Goal: Find specific fact: Find specific fact

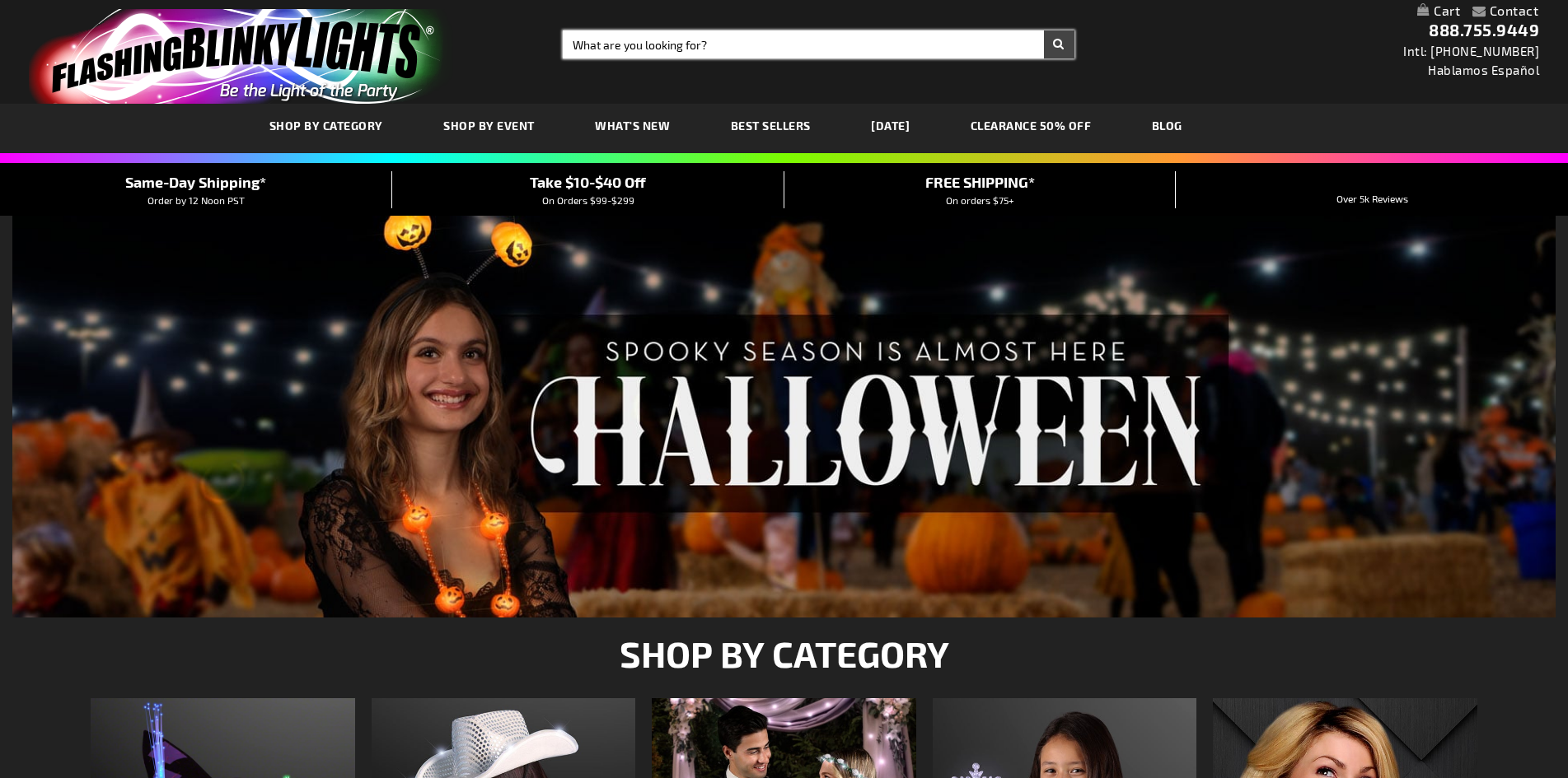
click at [729, 37] on input "Search" at bounding box center [817, 44] width 510 height 28
drag, startPoint x: 729, startPoint y: 37, endPoint x: 677, endPoint y: 42, distance: 52.2
click at [677, 49] on input "Search" at bounding box center [817, 44] width 510 height 28
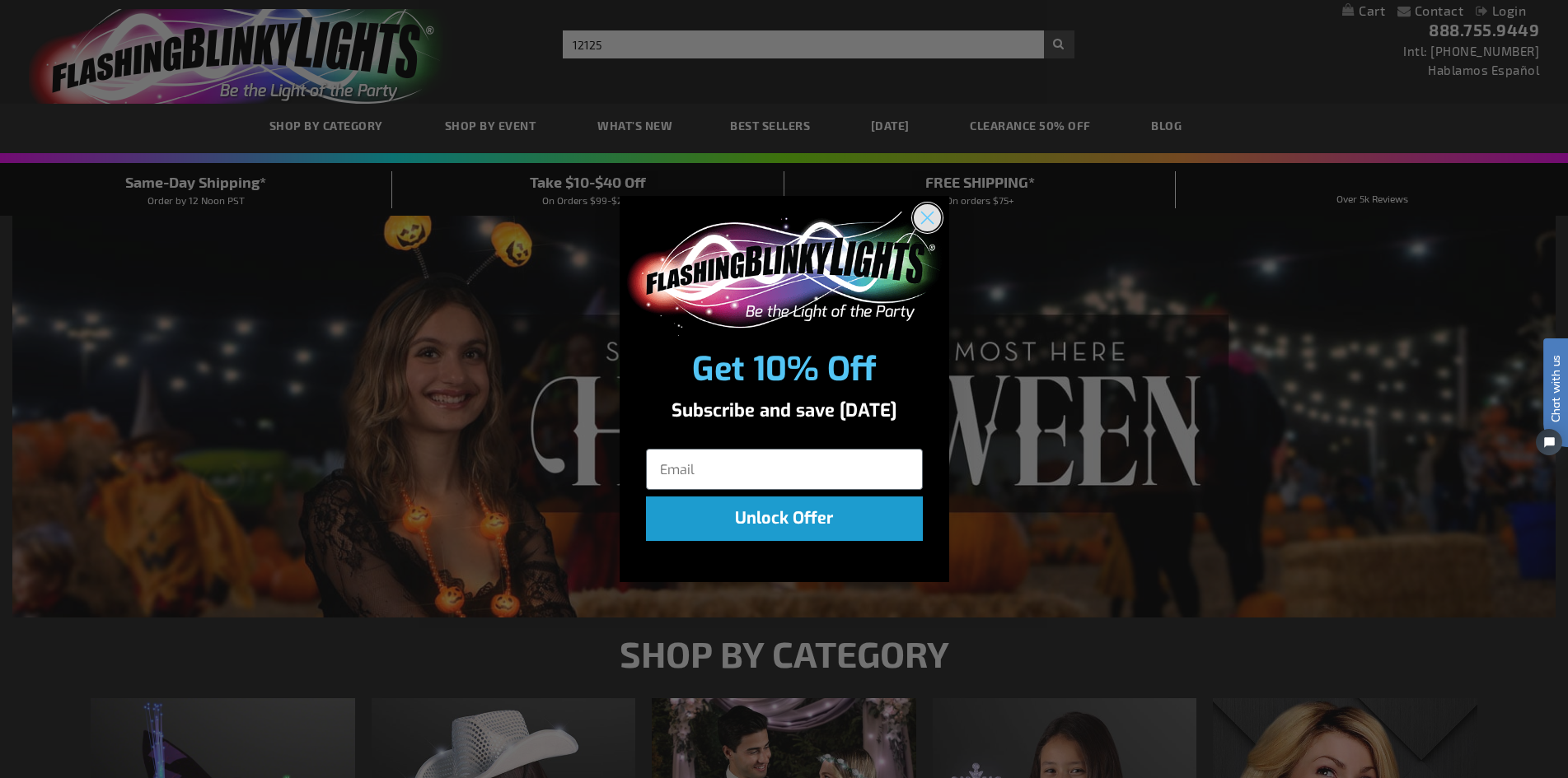
click at [935, 212] on circle "Close dialog" at bounding box center [926, 218] width 27 height 27
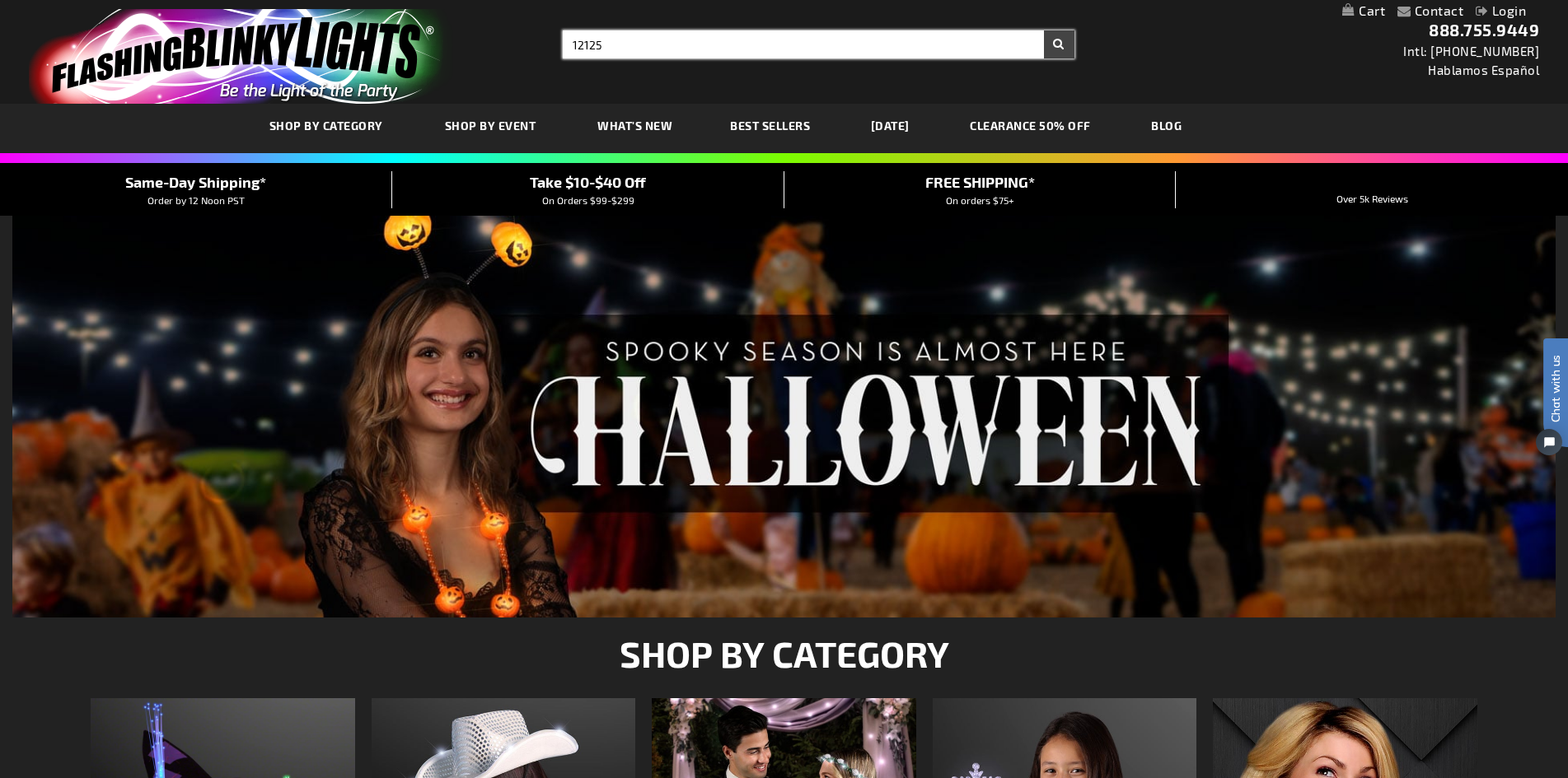
click at [651, 54] on input "12125" at bounding box center [817, 44] width 510 height 28
type input "12125-ast"
click at [1043, 30] on button "Search" at bounding box center [1058, 44] width 30 height 28
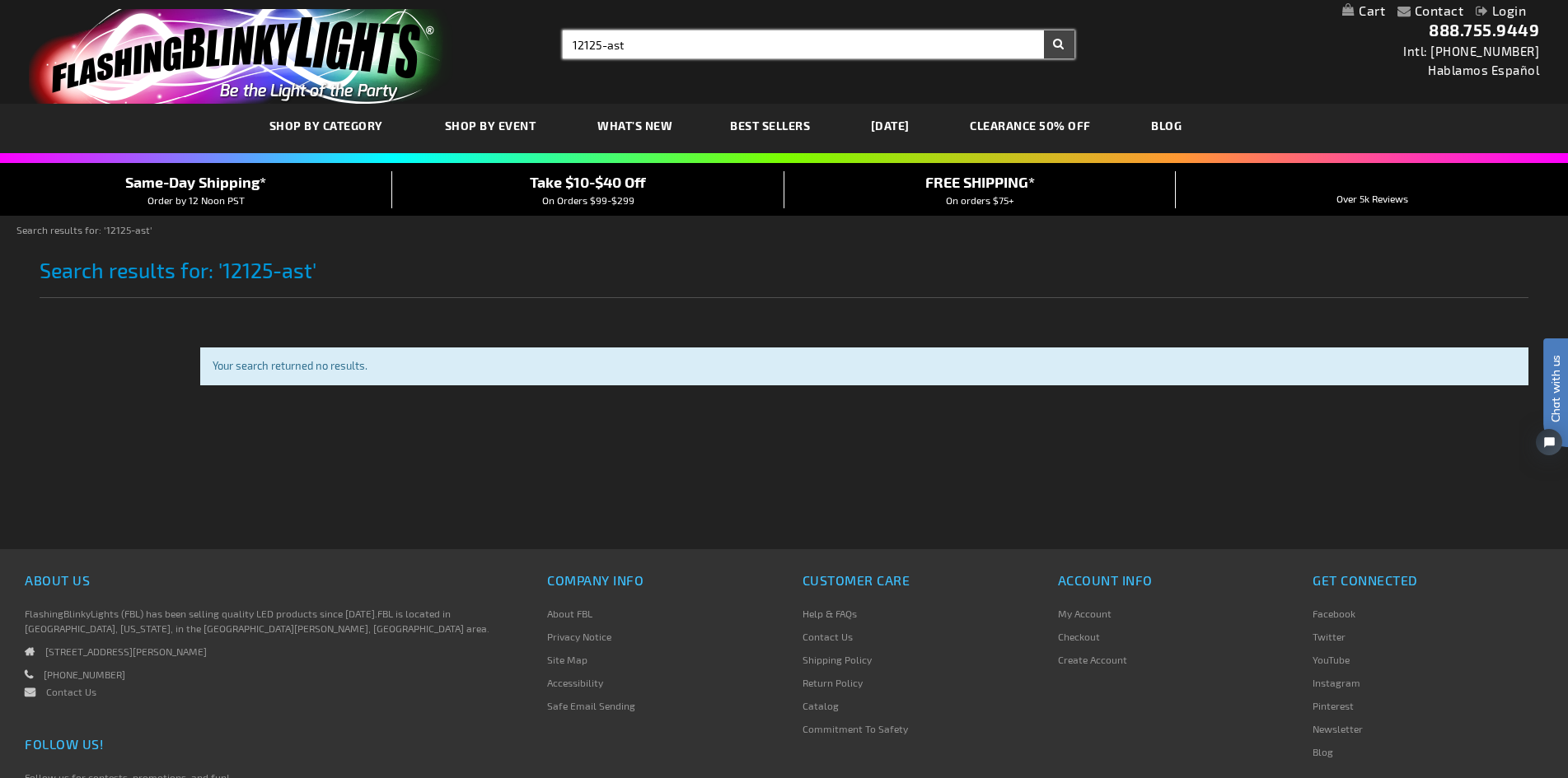
drag, startPoint x: 665, startPoint y: 40, endPoint x: 559, endPoint y: 35, distance: 106.1
click at [559, 35] on div "Search Search 12125-ast × Search" at bounding box center [812, 44] width 523 height 28
type input "11891"
click at [1043, 30] on button "Search" at bounding box center [1058, 44] width 30 height 28
